Goal: Navigation & Orientation: Find specific page/section

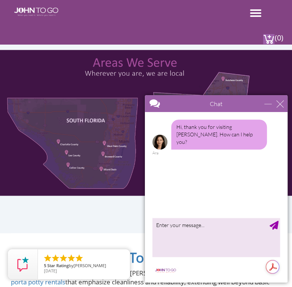
scroll to position [337, 0]
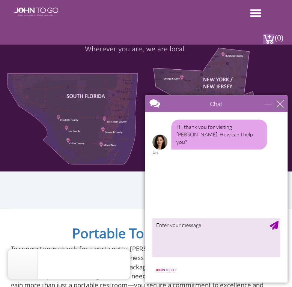
click at [279, 102] on div "close" at bounding box center [279, 103] width 7 height 7
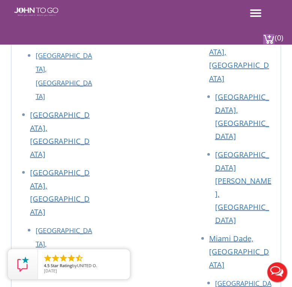
scroll to position [0, 0]
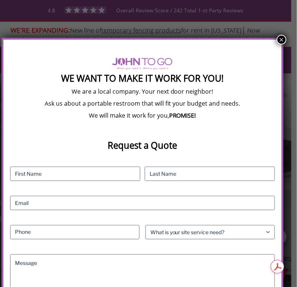
click at [277, 38] on button "×" at bounding box center [282, 40] width 10 height 10
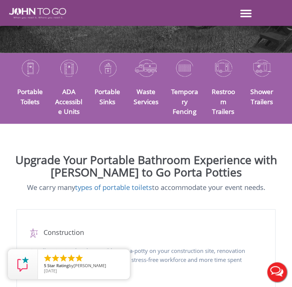
scroll to position [37, 0]
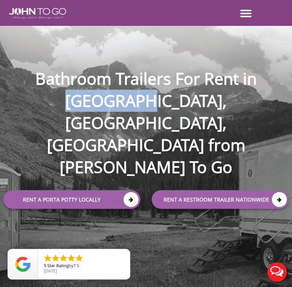
drag, startPoint x: 227, startPoint y: 113, endPoint x: 285, endPoint y: 115, distance: 58.1
click at [285, 115] on h1 "Bathroom Trailers For Rent in NY, NJ, FL from John To Go" at bounding box center [146, 110] width 300 height 135
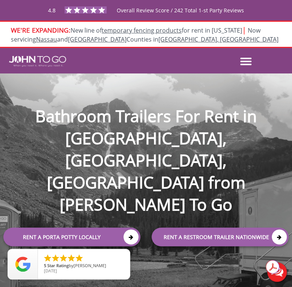
click at [193, 39] on div "WE'RE EXPANDING: New line of temporary fencing products for rent in Florida | N…" at bounding box center [145, 34] width 281 height 19
click at [225, 48] on header "Porta Potty Portable Toilets ADA Accessible Units Portable Sinks Waste Services…" at bounding box center [146, 60] width 292 height 25
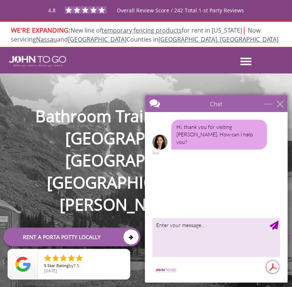
click at [280, 103] on div "close" at bounding box center [279, 103] width 7 height 7
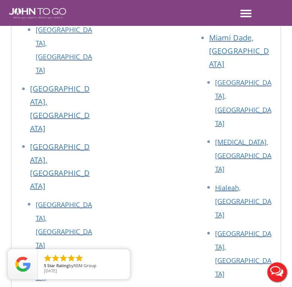
scroll to position [4974, 0]
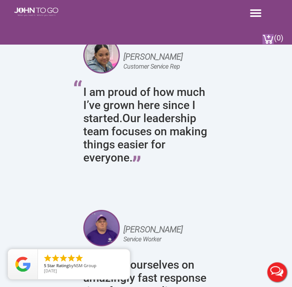
scroll to position [1949, 0]
